Goal: Information Seeking & Learning: Learn about a topic

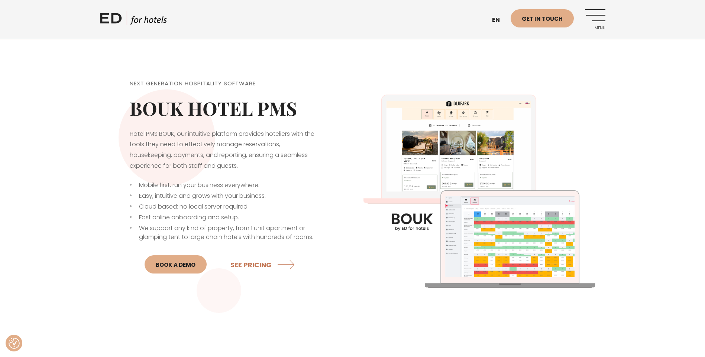
scroll to position [186, 0]
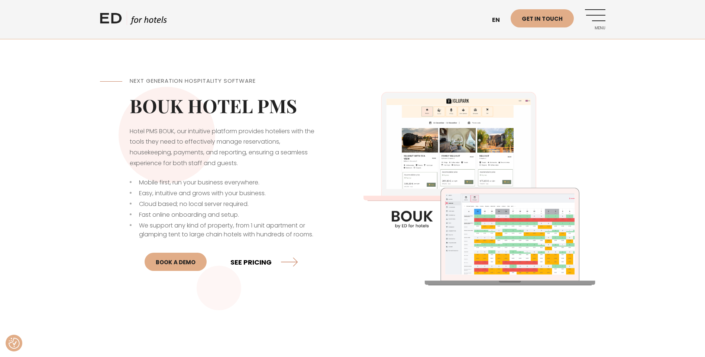
click at [261, 262] on link "SEE PRICING" at bounding box center [263, 262] width 67 height 20
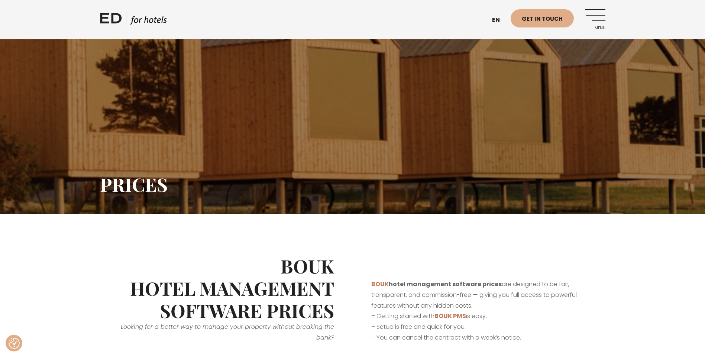
click at [603, 17] on link "Menu" at bounding box center [595, 19] width 20 height 20
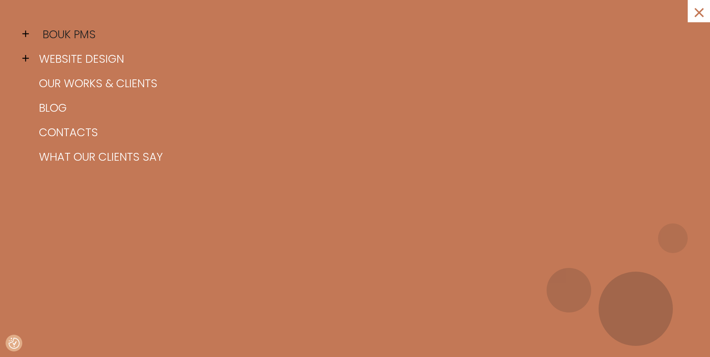
click at [71, 37] on link "BOUK PMS" at bounding box center [364, 34] width 654 height 25
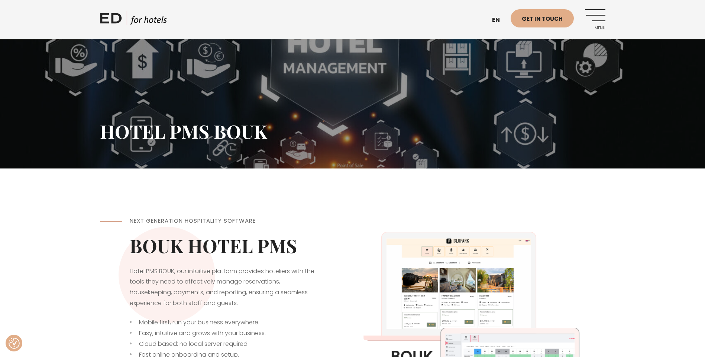
scroll to position [111, 0]
